Goal: Task Accomplishment & Management: Complete application form

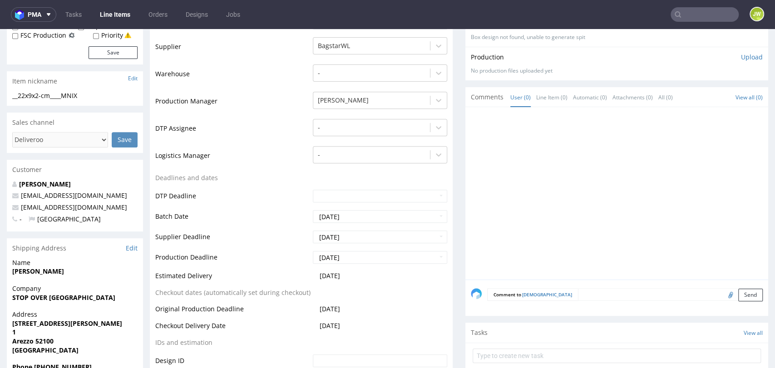
scroll to position [101, 0]
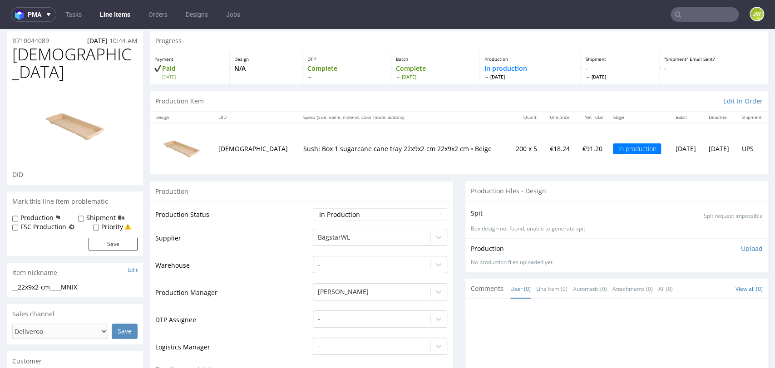
scroll to position [202, 0]
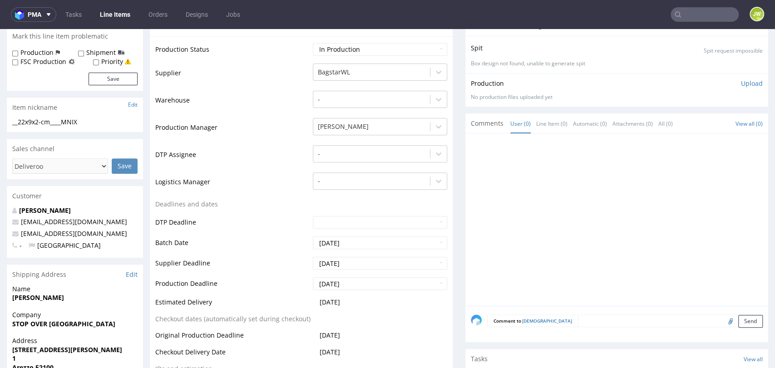
click at [578, 315] on textarea at bounding box center [670, 321] width 185 height 13
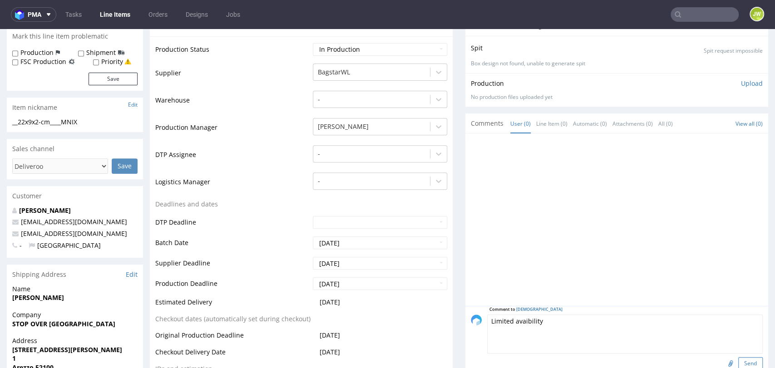
type textarea "Limited avaibility"
click at [738, 357] on button "Send" at bounding box center [750, 363] width 25 height 13
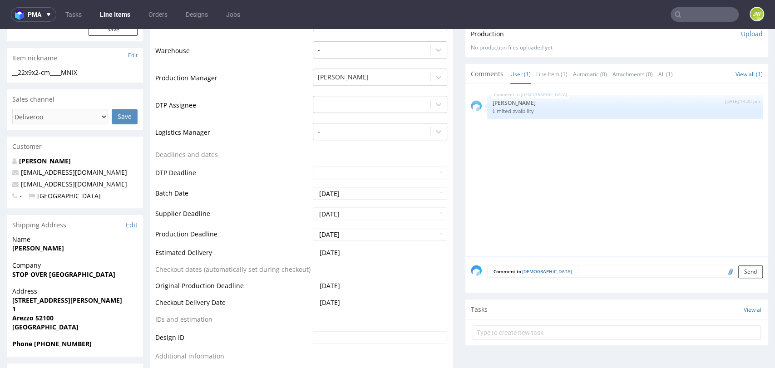
scroll to position [252, 0]
click at [545, 96] on div "MNIX 3rd Sep 25 | 14:20 pm Jędrzej Wiśniewski Limited avaibility" at bounding box center [625, 106] width 276 height 24
click at [516, 99] on p "[PERSON_NAME]" at bounding box center [625, 102] width 265 height 7
click at [537, 105] on div "MNIX 3rd Sep 25 | 14:20 pm Jędrzej Wiśniewski Limited avaibility" at bounding box center [625, 106] width 276 height 24
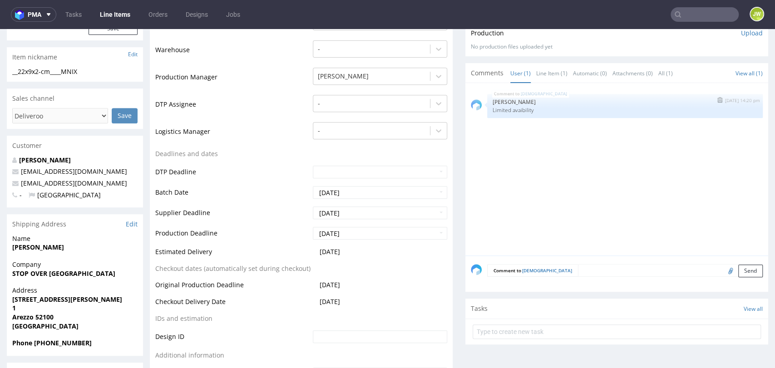
click at [499, 99] on p "[PERSON_NAME]" at bounding box center [625, 102] width 265 height 7
drag, startPoint x: 524, startPoint y: 103, endPoint x: 477, endPoint y: 108, distance: 47.4
click at [477, 108] on div "MNIX 3rd Sep 25 | 14:20 pm Jędrzej Wiśniewski Limited avaibility" at bounding box center [617, 106] width 292 height 24
copy p "Limited avaibility"
click at [714, 97] on button "submit" at bounding box center [719, 100] width 10 height 6
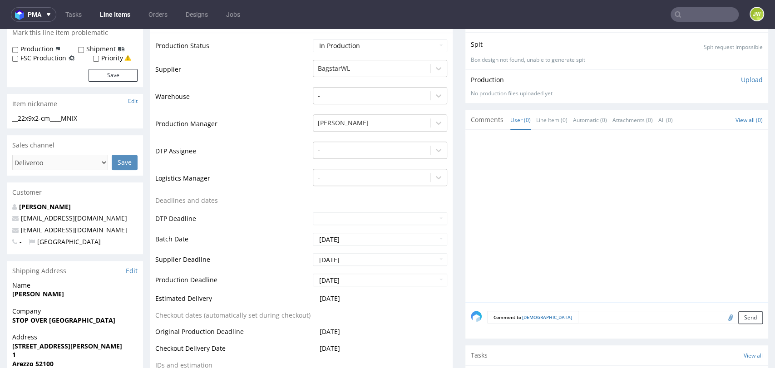
scroll to position [302, 0]
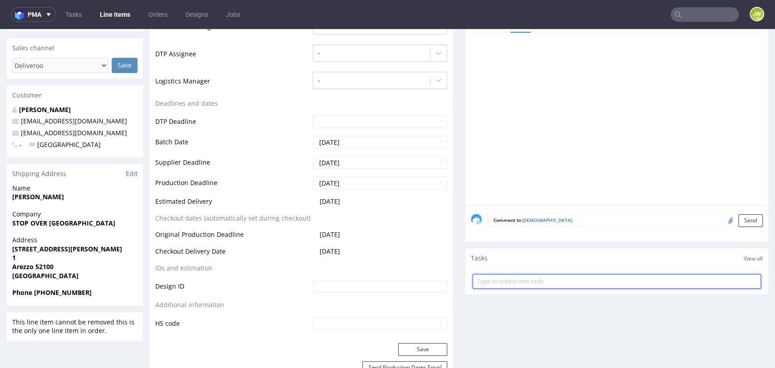
click at [486, 274] on input "text" at bounding box center [617, 281] width 288 height 15
paste input "Limited avaibility"
type input "Limited avaibility"
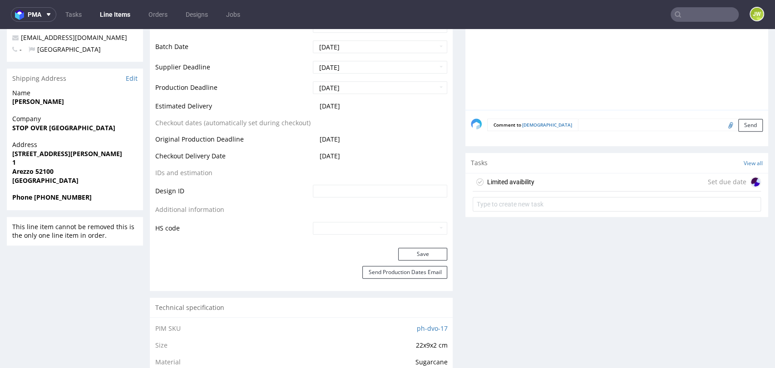
scroll to position [403, 0]
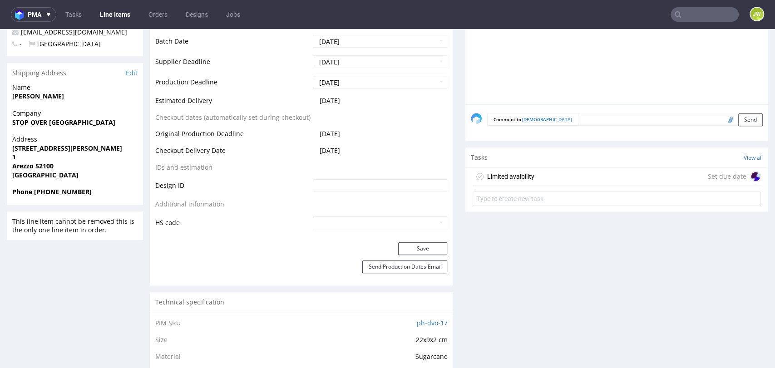
click at [498, 172] on div "Limited avaibility" at bounding box center [510, 176] width 47 height 11
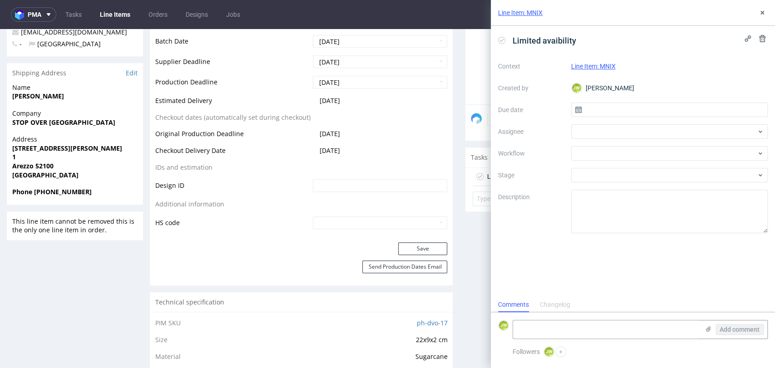
scroll to position [7, 0]
click at [589, 106] on input "text" at bounding box center [669, 110] width 197 height 15
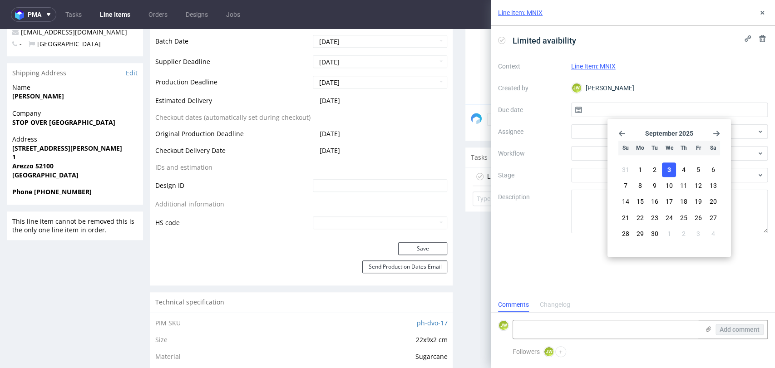
click at [664, 167] on button "3" at bounding box center [669, 170] width 14 height 15
type input "03/09/2025"
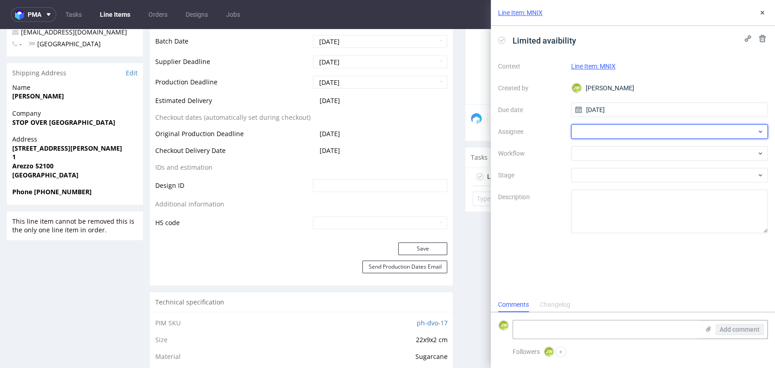
click at [582, 138] on div at bounding box center [669, 131] width 197 height 15
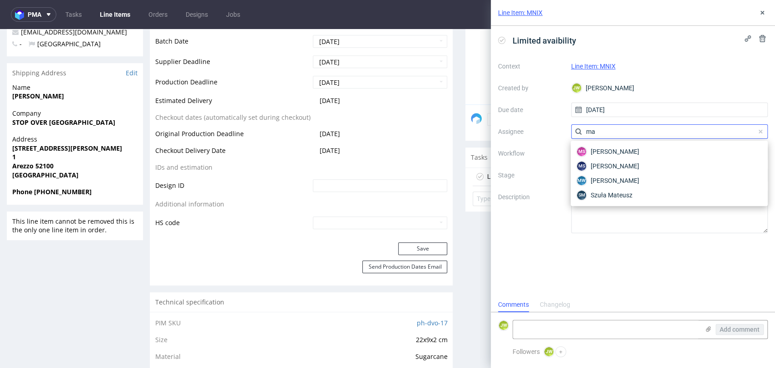
type input "m"
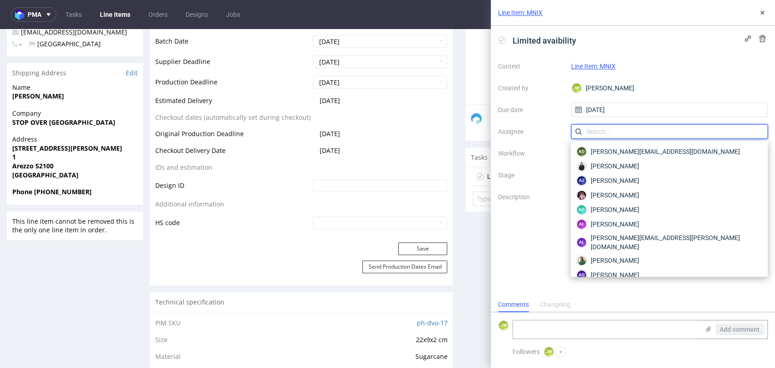
click at [621, 130] on input "text" at bounding box center [669, 131] width 197 height 15
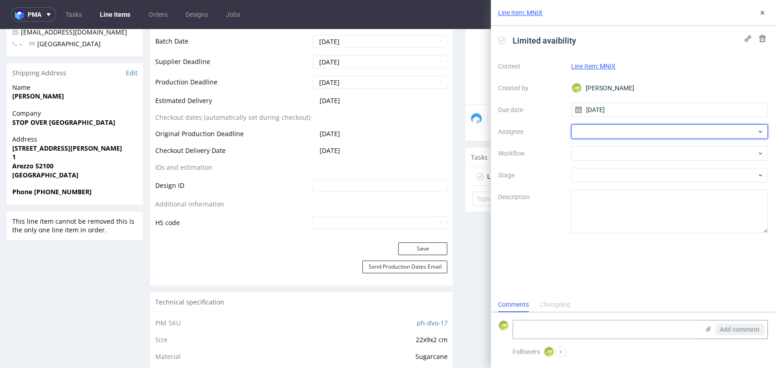
click at [621, 135] on div at bounding box center [669, 131] width 197 height 15
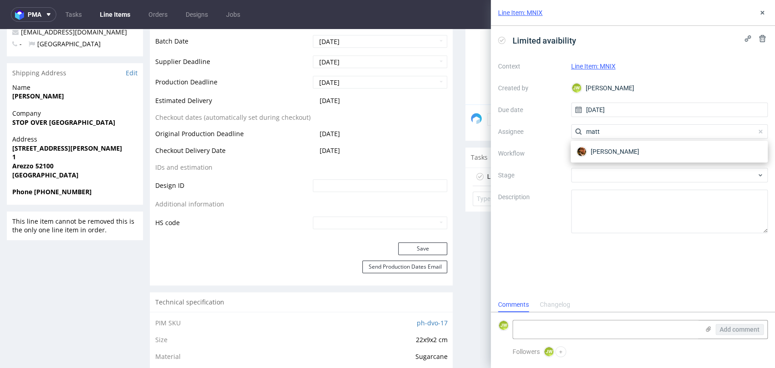
type input "matt"
click at [609, 159] on div "Matteo Corsico" at bounding box center [669, 152] width 197 height 22
click at [608, 154] on span "Matteo Corsico" at bounding box center [615, 151] width 49 height 9
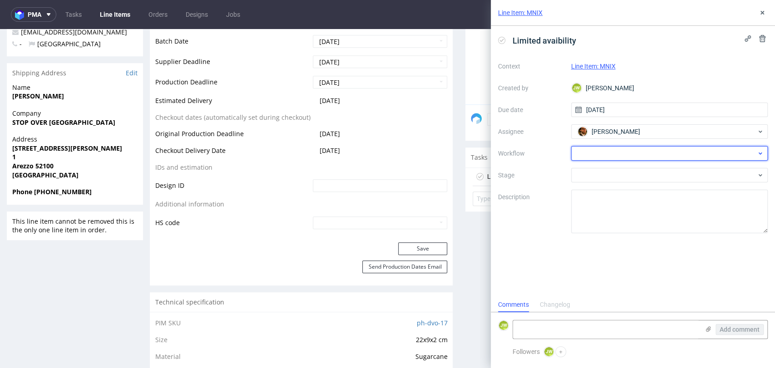
click at [603, 154] on div at bounding box center [669, 153] width 197 height 15
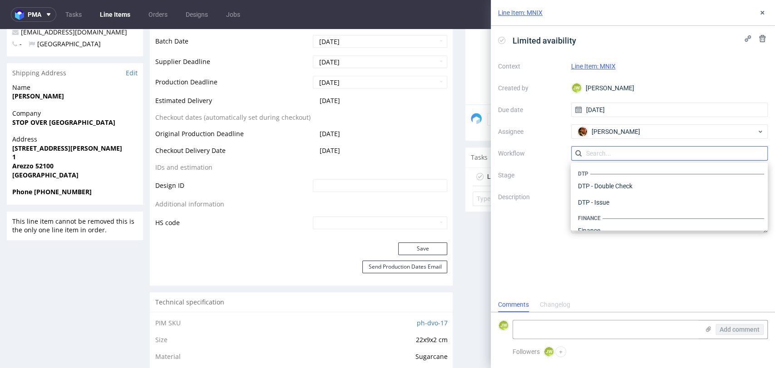
scroll to position [558, 0]
click at [591, 220] on div "Warehouse - Shipping" at bounding box center [669, 219] width 190 height 16
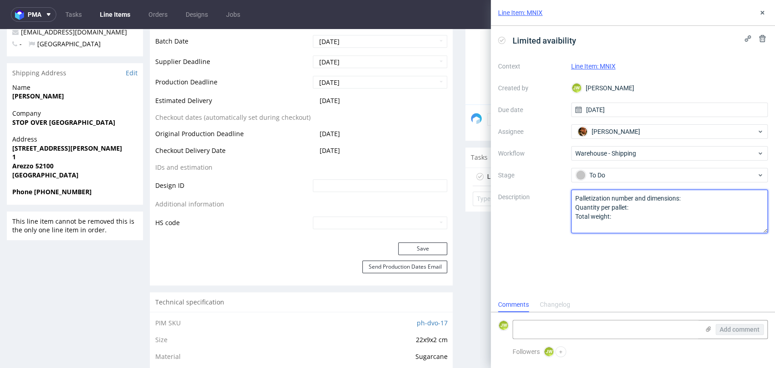
drag, startPoint x: 631, startPoint y: 215, endPoint x: 560, endPoint y: 185, distance: 76.5
click at [560, 185] on div "Context Line Item: MNIX Created by JW Jędrzej Wiśniewski Due date 03/09/2025 As…" at bounding box center [633, 146] width 270 height 174
paste textarea "Limited avaibility"
drag, startPoint x: 576, startPoint y: 200, endPoint x: 676, endPoint y: 205, distance: 100.0
click at [676, 204] on textarea "Palletization number and dimensions: Quantity per pallet: Total weight:" at bounding box center [669, 212] width 197 height 44
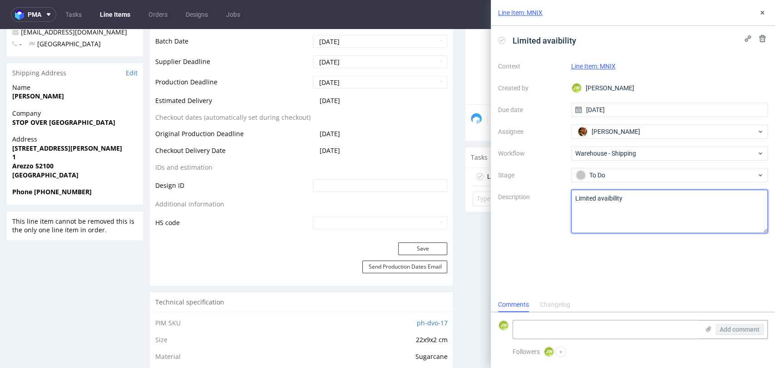
type textarea "L"
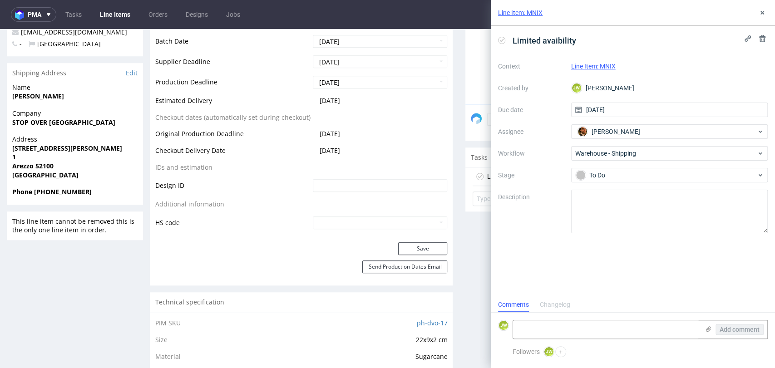
click at [625, 259] on div "Limited avaibility Context Line Item: MNIX Created by JW Jędrzej Wiśniewski Due…" at bounding box center [633, 161] width 284 height 271
click at [590, 201] on textarea at bounding box center [669, 212] width 197 height 44
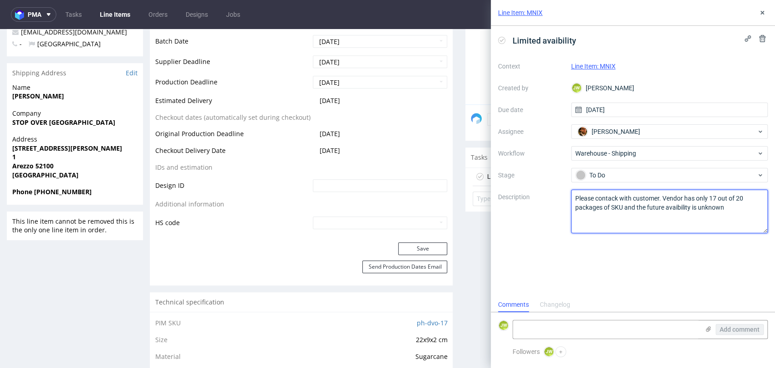
click at [709, 207] on textarea "Please contack with customer. Vendor has only 17 out of 20 packages of SKU and …" at bounding box center [669, 212] width 197 height 44
drag, startPoint x: 704, startPoint y: 243, endPoint x: 702, endPoint y: 225, distance: 17.8
click at [704, 242] on div "Limited avaibility Context Line Item: MNIX Created by JW Jędrzej Wiśniewski Due…" at bounding box center [633, 161] width 284 height 271
click at [711, 208] on textarea "Please contack with customer. Vendor has only 17 out of 20 packages of SKU and …" at bounding box center [669, 212] width 197 height 44
click at [718, 228] on textarea "Please contack with customer. Vendor has only 17 out of 20 packages of SKU and …" at bounding box center [669, 212] width 197 height 44
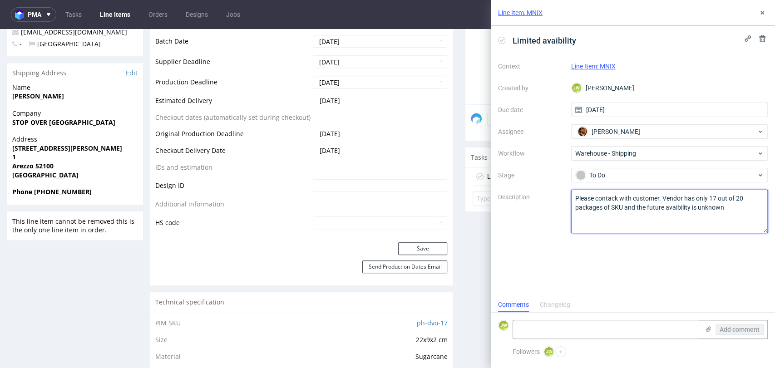
drag, startPoint x: 734, startPoint y: 208, endPoint x: 700, endPoint y: 215, distance: 34.8
click at [700, 215] on textarea "Please contack with customer. Vendor has only 17 out of 20 packages of SKU and …" at bounding box center [669, 212] width 197 height 44
click at [703, 225] on textarea "Please contack with customer. Vendor has only 17 out of 20 packages of SKU and …" at bounding box center [669, 212] width 197 height 44
click at [741, 213] on textarea "Please contack with customer. Vendor has only 17 out of 20 packages of SKU and …" at bounding box center [669, 212] width 197 height 44
click at [756, 204] on textarea "Please contack with customer. Vendor has only 17 out of 20 packages of SKU and …" at bounding box center [669, 212] width 197 height 44
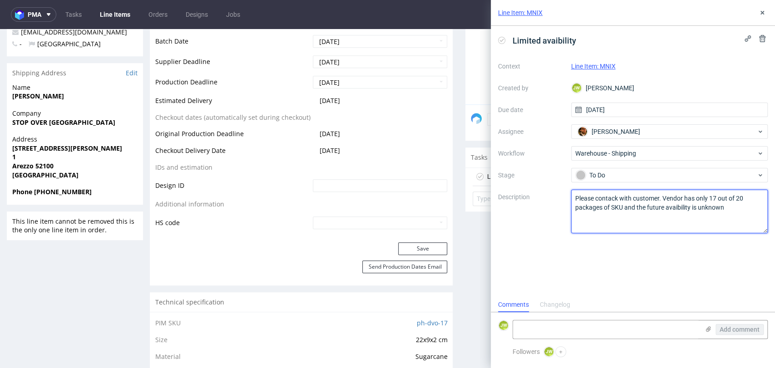
click at [753, 200] on textarea "Please contack with customer. Vendor has only 17 out of 20 packages of SKU and …" at bounding box center [669, 212] width 197 height 44
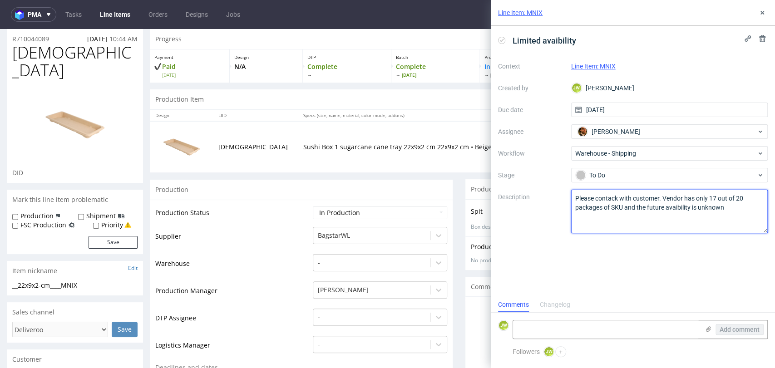
scroll to position [0, 0]
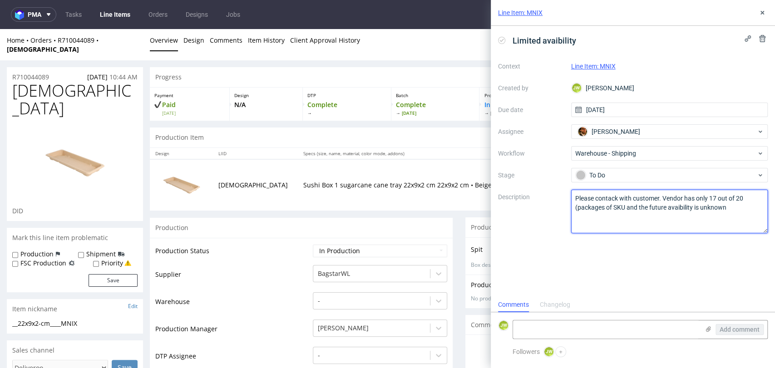
type textarea "Please contack with customer. Vendor has only 17 out of 20 packages of SKU and …"
click at [596, 223] on textarea "Please contack with customer. Vendor has only 17 out of 20 packages of SKU and …" at bounding box center [669, 212] width 197 height 44
click at [736, 206] on textarea "Please contack with customer. Vendor has only 17 out of 20 packages of SKU and …" at bounding box center [669, 212] width 197 height 44
click at [759, 16] on button at bounding box center [762, 12] width 11 height 11
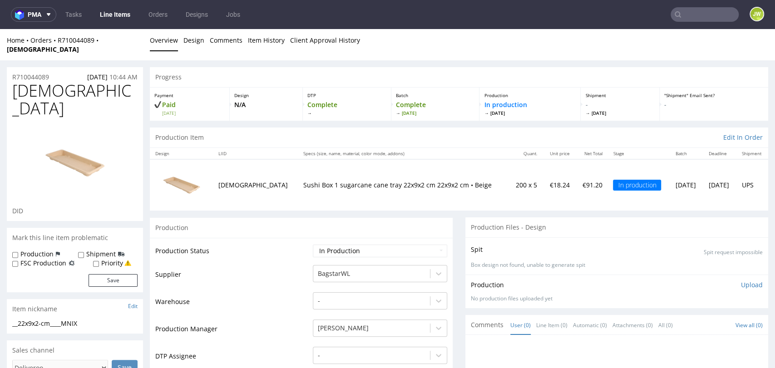
click at [108, 20] on link "Line Items" at bounding box center [114, 14] width 41 height 15
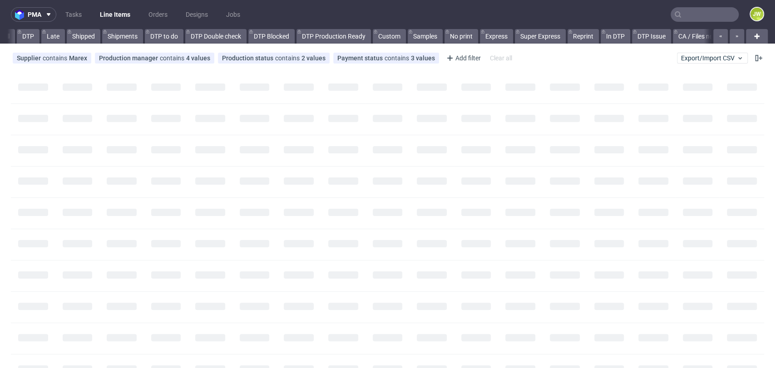
scroll to position [0, 135]
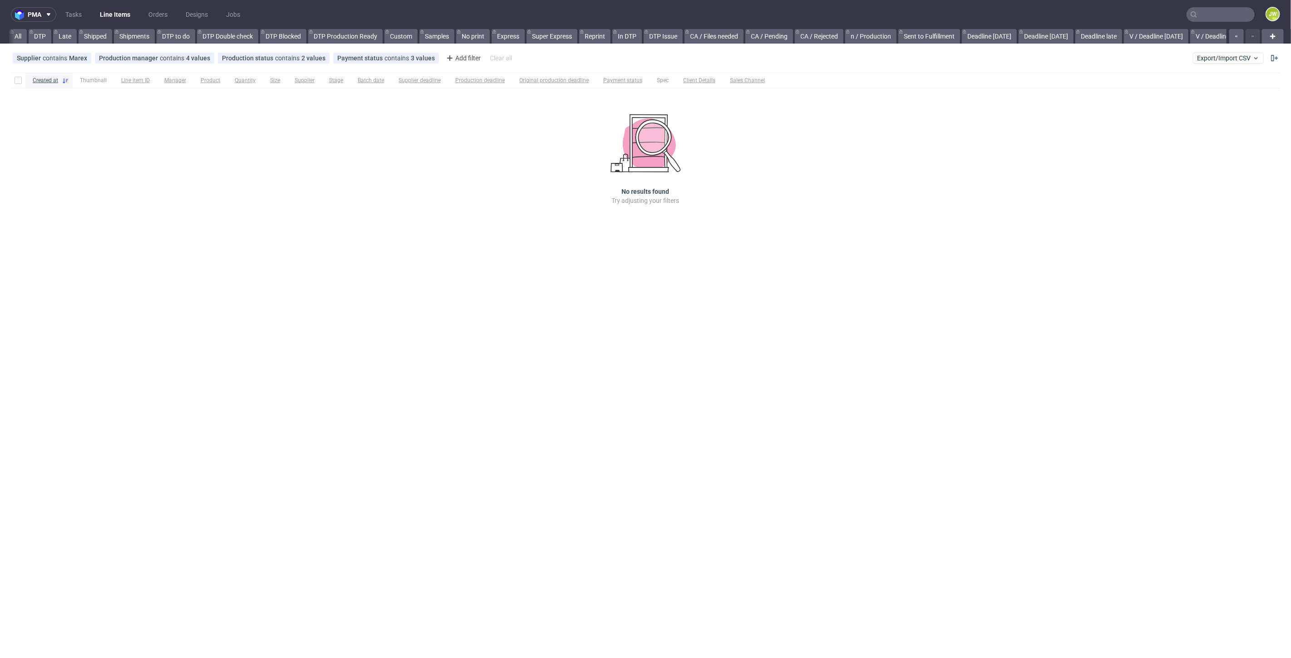
scroll to position [0, 2112]
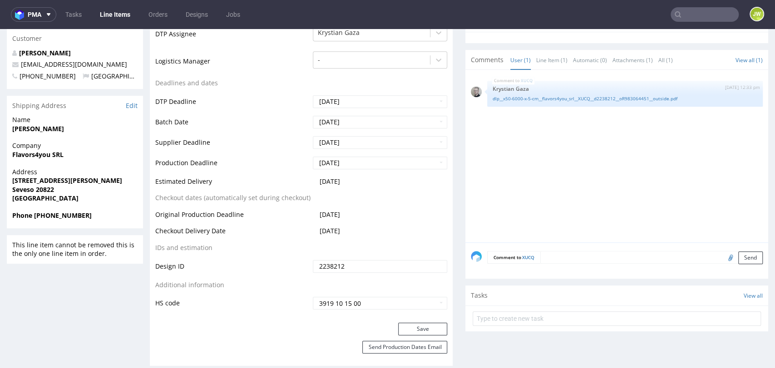
scroll to position [151, 0]
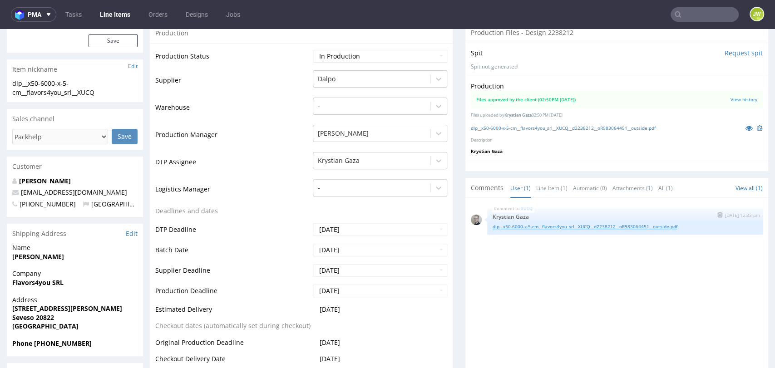
click at [518, 226] on link "dlp__x50-6000-x-5-cm__flavors4you_srl__XUCQ__d2238212__oR983064451__outside.pdf" at bounding box center [625, 226] width 265 height 7
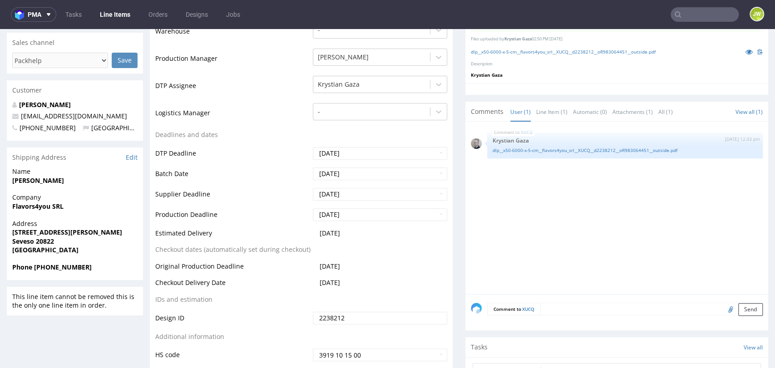
scroll to position [252, 0]
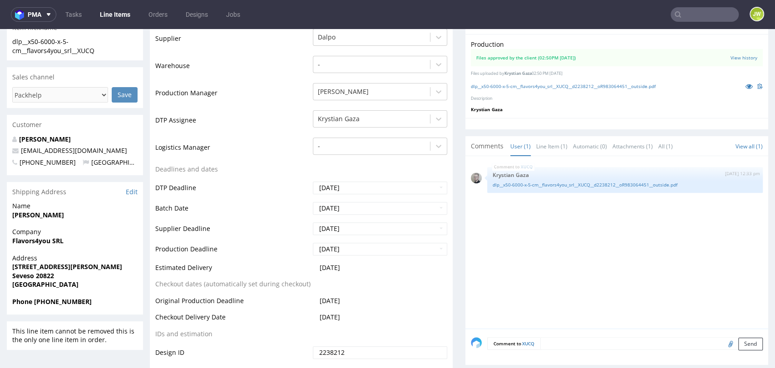
scroll to position [151, 0]
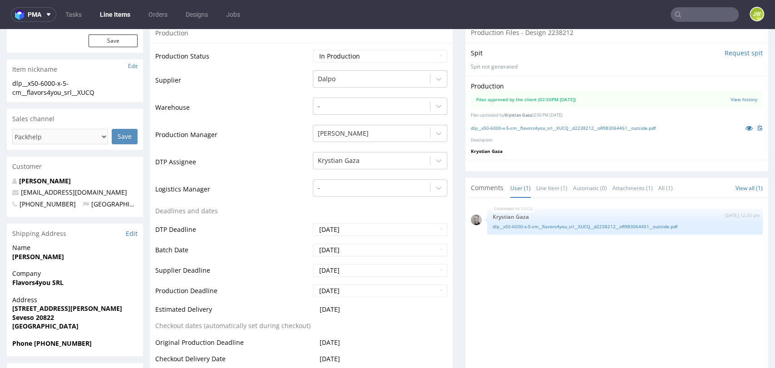
click at [637, 73] on div "Spit Request spit Spit not generated" at bounding box center [616, 59] width 303 height 33
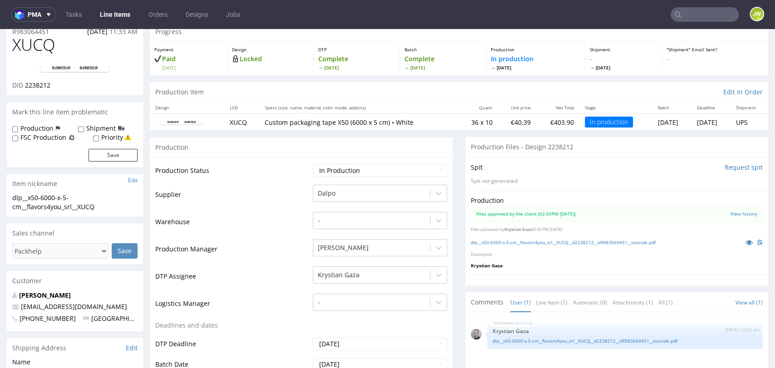
scroll to position [0, 0]
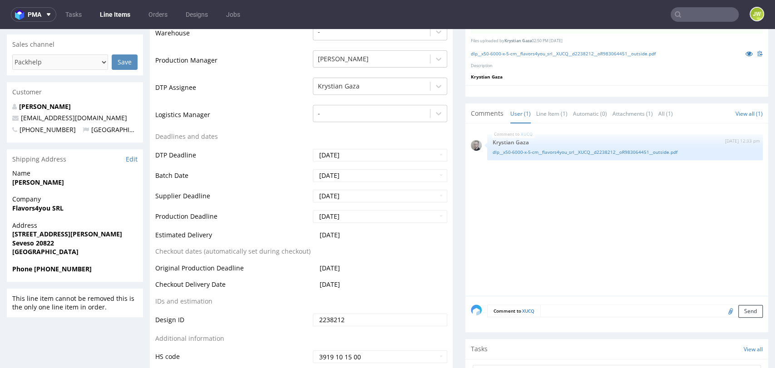
scroll to position [252, 0]
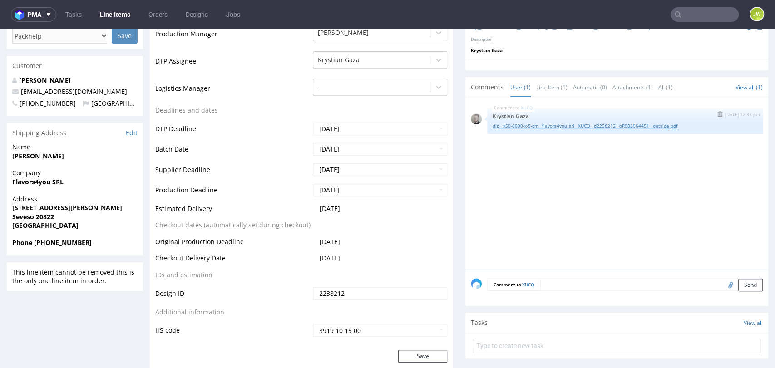
click at [524, 124] on link "dlp__x50-6000-x-5-cm__flavors4you_srl__XUCQ__d2238212__oR983064451__outside.pdf" at bounding box center [625, 126] width 265 height 7
click at [675, 14] on input "text" at bounding box center [704, 14] width 68 height 15
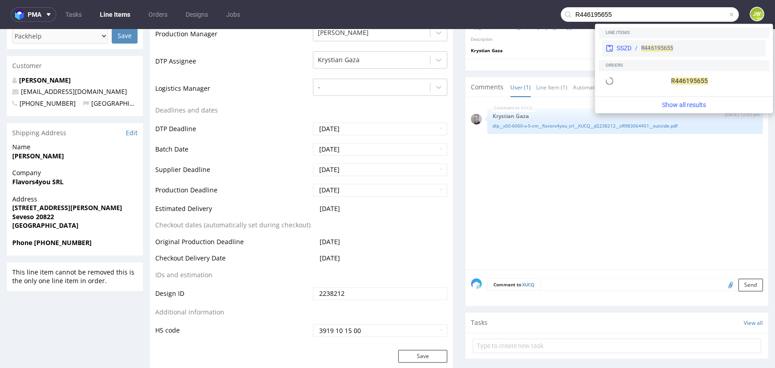
type input "R446195655"
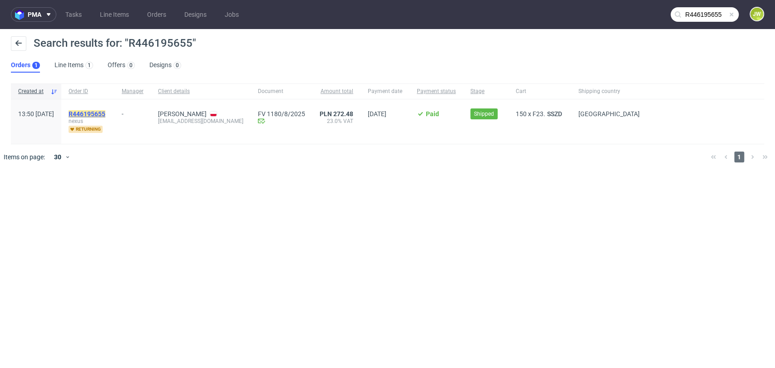
click at [105, 112] on mark "R446195655" at bounding box center [87, 113] width 37 height 7
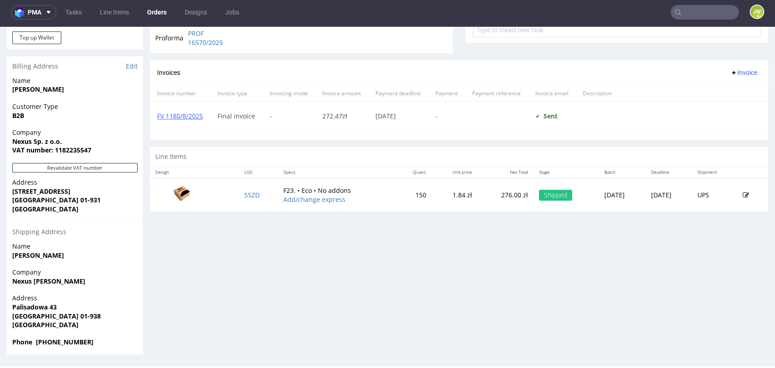
scroll to position [3, 0]
click at [670, 255] on div "Progress Payment Paid Tue 05 Aug Payment “Received” Email Sent Tue 5 Aug 16:20 …" at bounding box center [459, 28] width 618 height 654
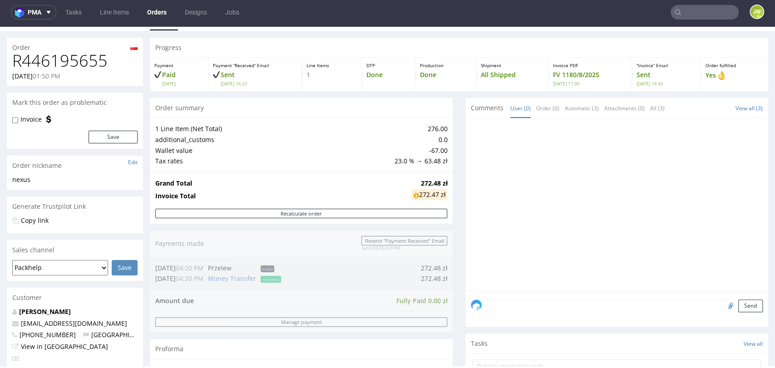
scroll to position [0, 0]
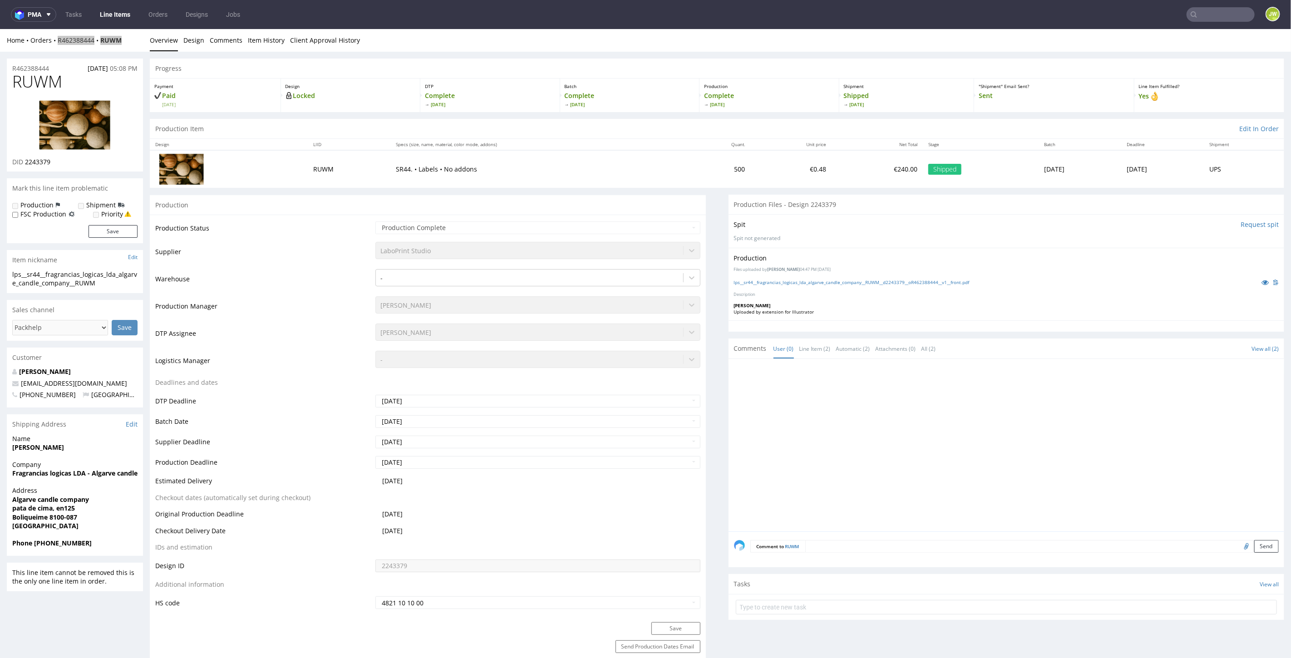
click at [124, 15] on link "Line Items" at bounding box center [114, 14] width 41 height 15
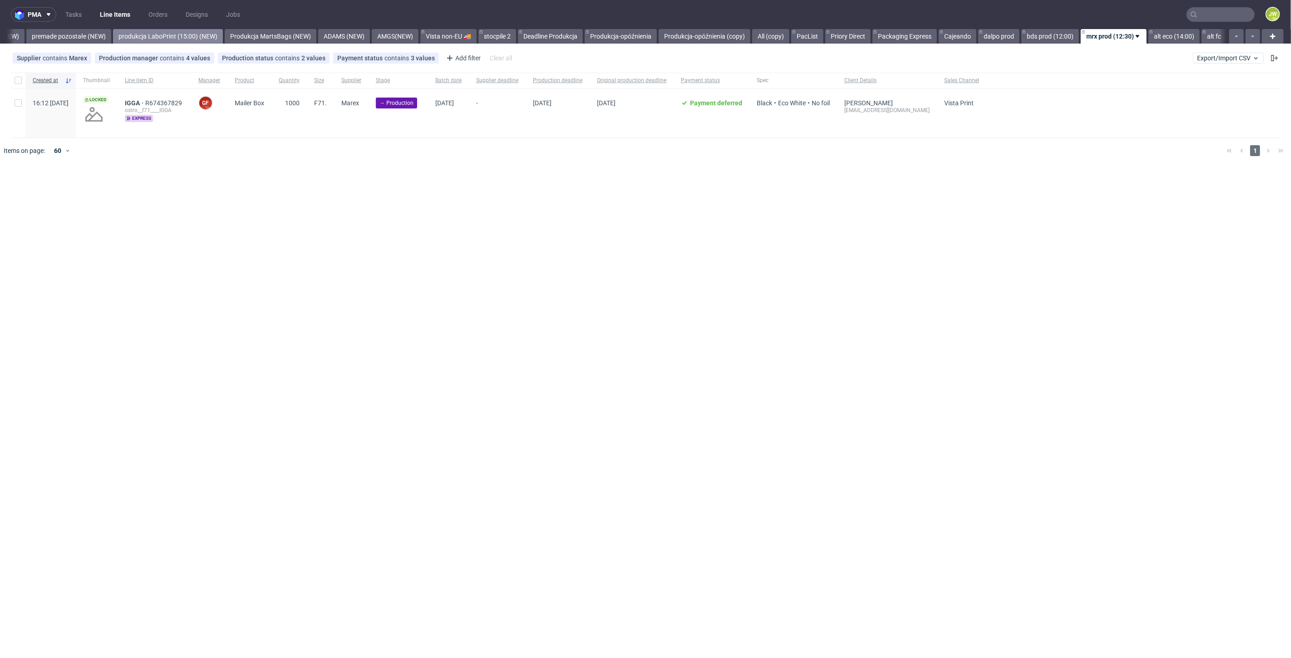
scroll to position [0, 2112]
click at [70, 32] on link "premade pozostałe (NEW)" at bounding box center [68, 36] width 85 height 15
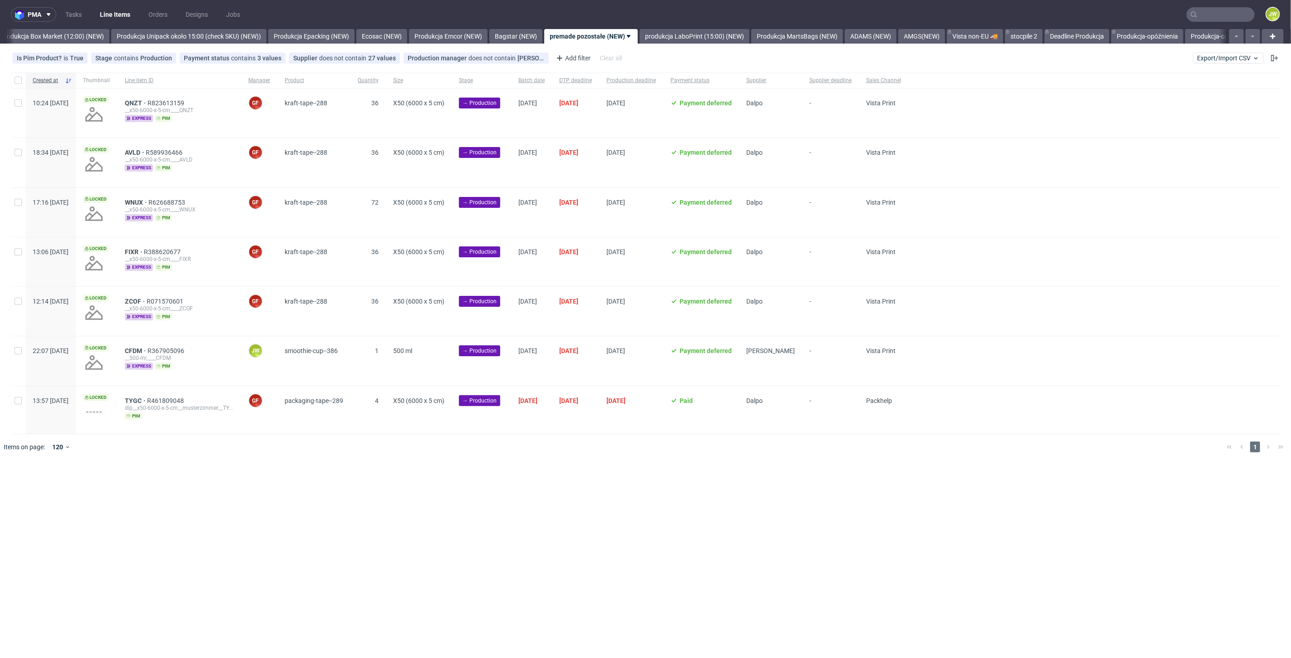
scroll to position [0, 1567]
click at [158, 43] on link "Produkcja Unipack około 15:00 (check SKU) (NEW))" at bounding box center [189, 36] width 155 height 15
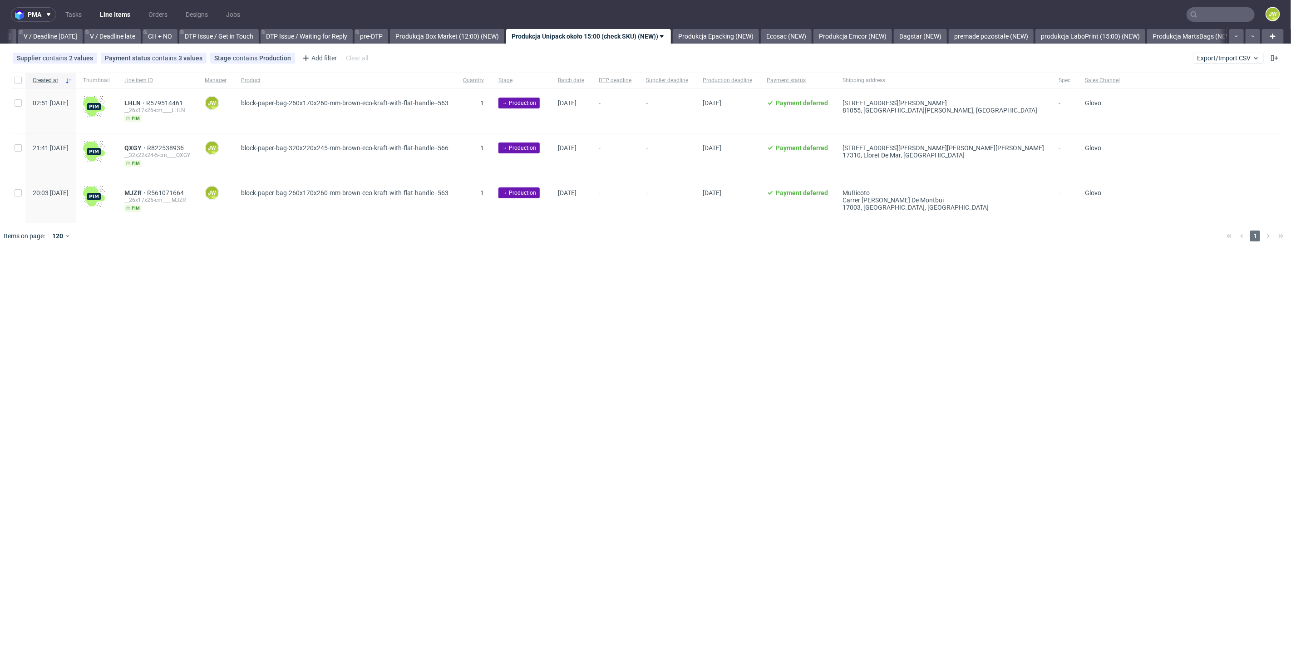
scroll to position [0, 1168]
click at [388, 350] on div "pma Tasks Line Items Orders Designs Jobs JW All DTP Late Shipped Shipments DTP …" at bounding box center [645, 329] width 1291 height 658
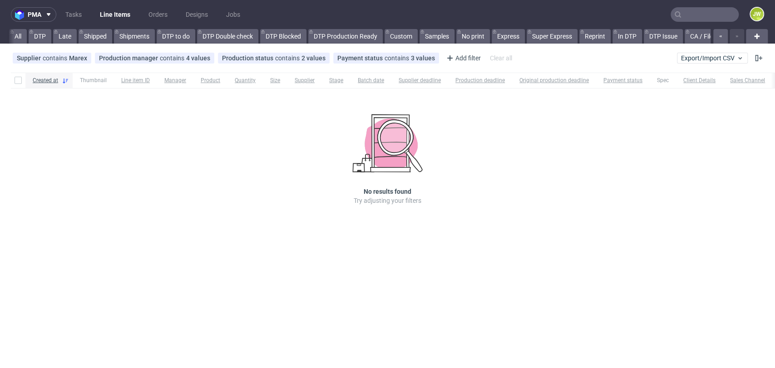
scroll to position [7, 0]
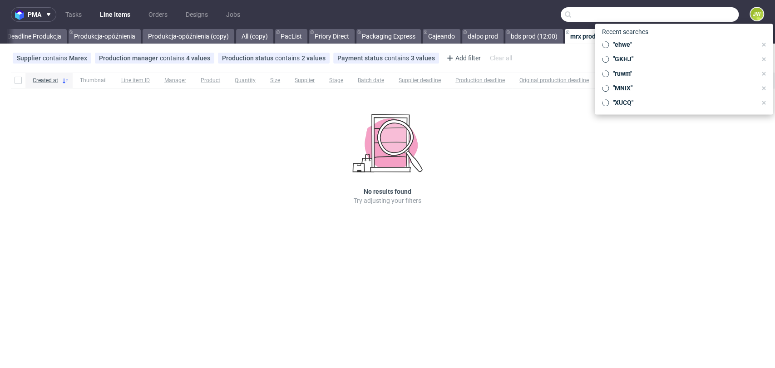
drag, startPoint x: 704, startPoint y: 8, endPoint x: 704, endPoint y: 13, distance: 5.0
click at [705, 8] on input "text" at bounding box center [650, 14] width 178 height 15
paste input "R446195655"
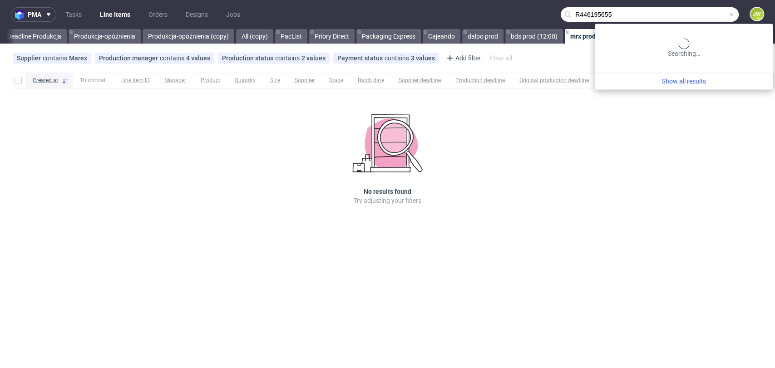
type input "R446195655"
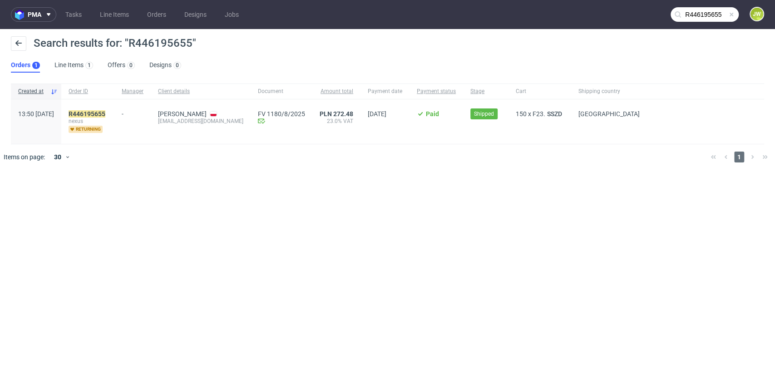
click at [114, 109] on div "R446195655 nexus returning" at bounding box center [87, 121] width 53 height 44
click at [105, 113] on mark "R446195655" at bounding box center [87, 113] width 37 height 7
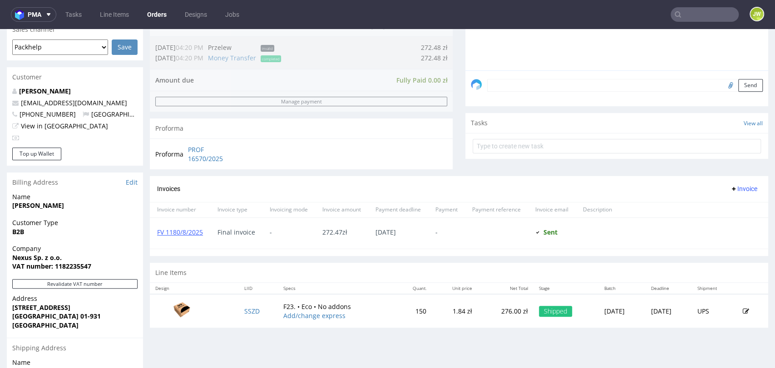
scroll to position [353, 0]
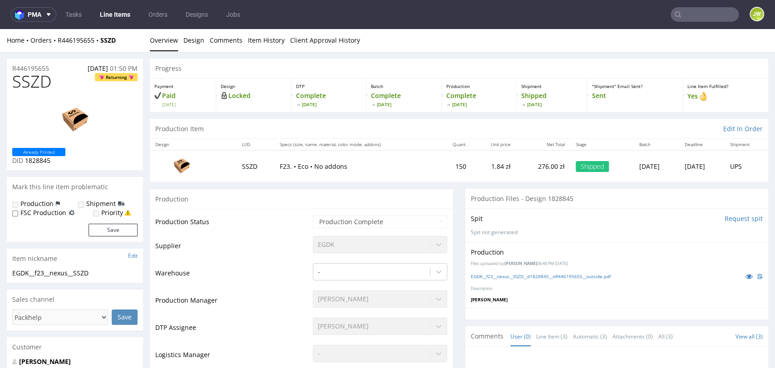
click at [631, 225] on div "Spit Request spit Spit not generated" at bounding box center [616, 224] width 303 height 33
drag, startPoint x: 612, startPoint y: 40, endPoint x: 567, endPoint y: 39, distance: 44.9
click at [612, 40] on ul "Overview Design Comments Item History Client Approval History" at bounding box center [459, 40] width 618 height 9
